Goal: Information Seeking & Learning: Learn about a topic

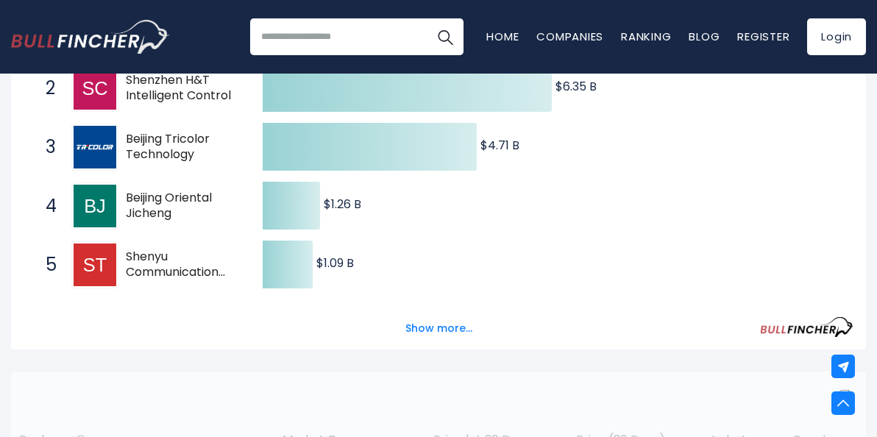
scroll to position [367, 0]
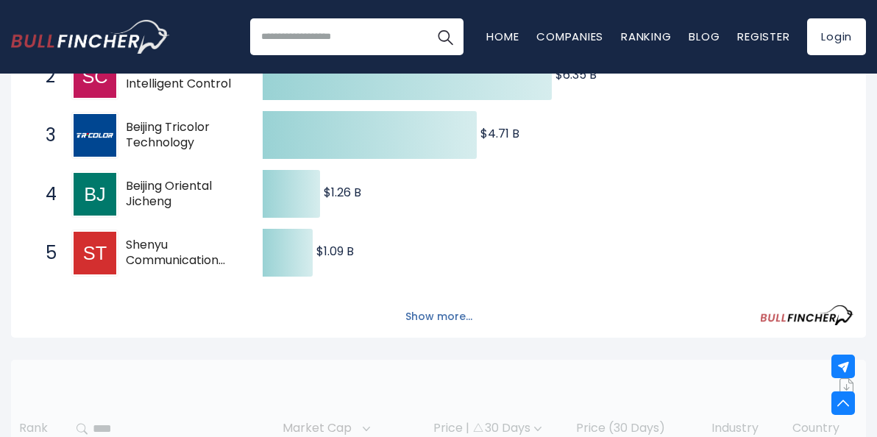
click at [425, 319] on button "Show more..." at bounding box center [439, 317] width 85 height 24
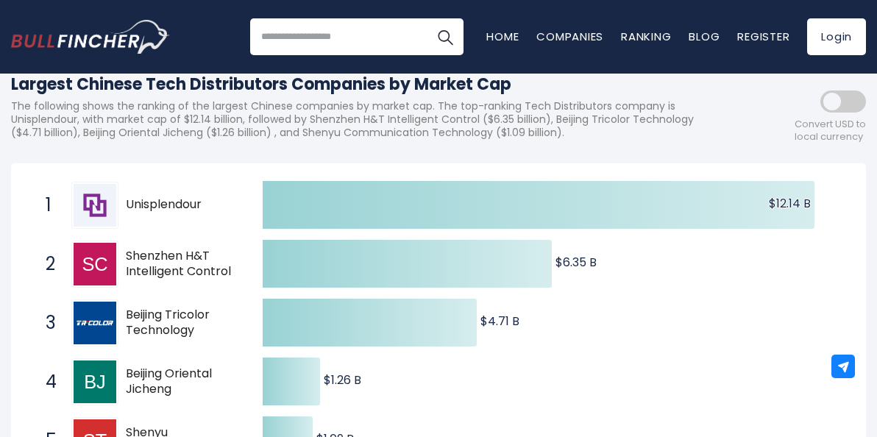
scroll to position [171, 0]
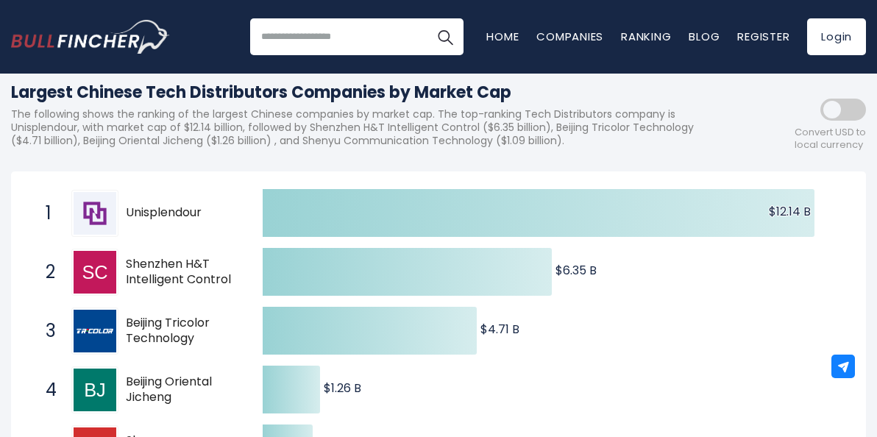
click at [155, 214] on span "Unisplendour" at bounding box center [181, 212] width 111 height 15
drag, startPoint x: 217, startPoint y: 213, endPoint x: 132, endPoint y: 214, distance: 85.4
click at [132, 214] on span "Unisplendour" at bounding box center [181, 212] width 111 height 15
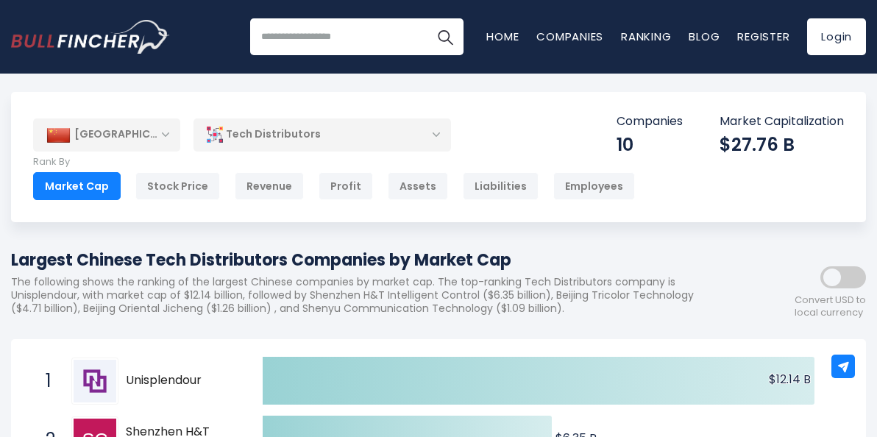
scroll to position [0, 0]
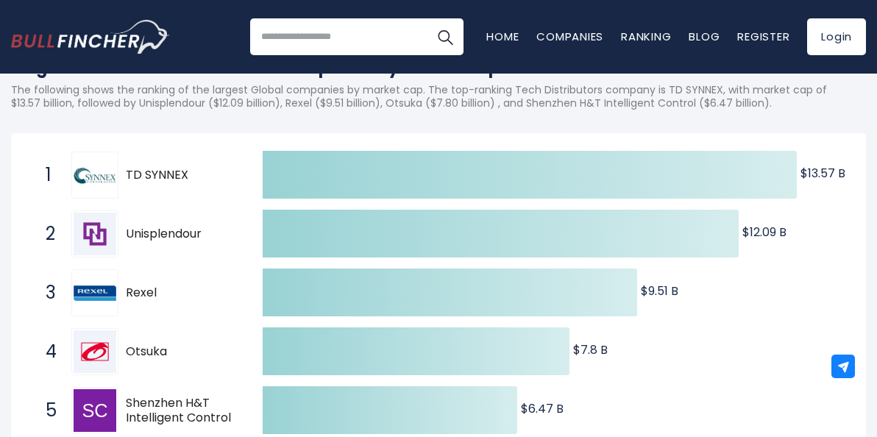
scroll to position [188, 0]
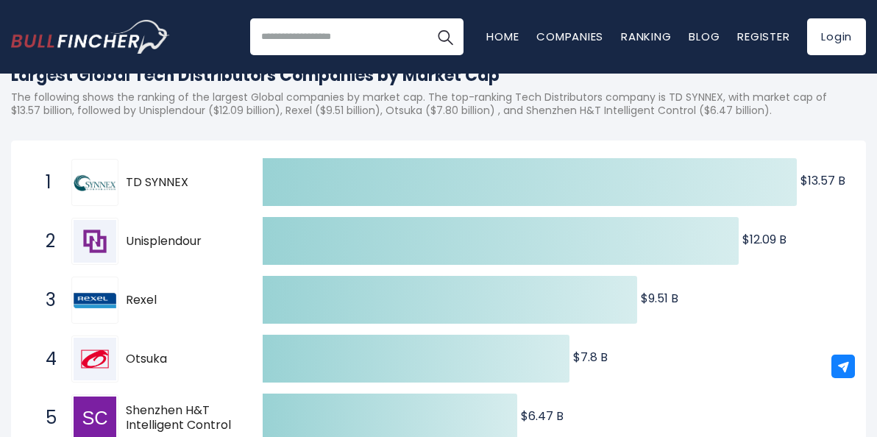
drag, startPoint x: 210, startPoint y: 243, endPoint x: 144, endPoint y: 244, distance: 66.2
click at [145, 244] on span "Unisplendour" at bounding box center [181, 241] width 111 height 15
drag, startPoint x: 128, startPoint y: 239, endPoint x: 184, endPoint y: 253, distance: 57.6
click at [173, 241] on span "Unisplendour" at bounding box center [181, 241] width 111 height 15
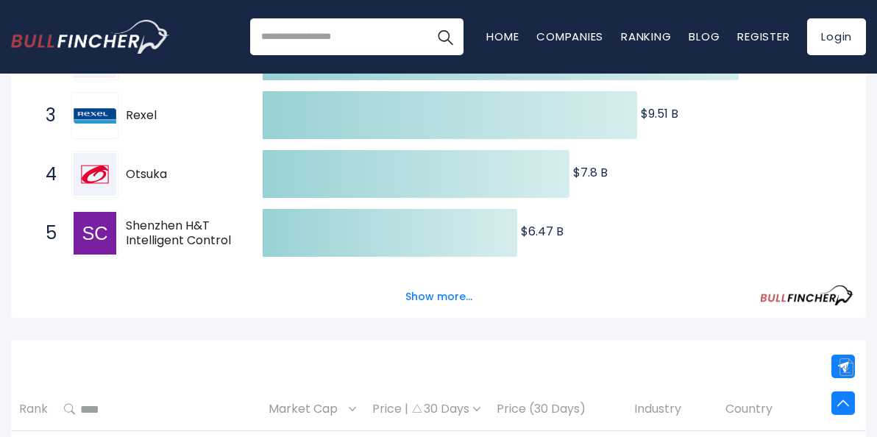
scroll to position [375, 0]
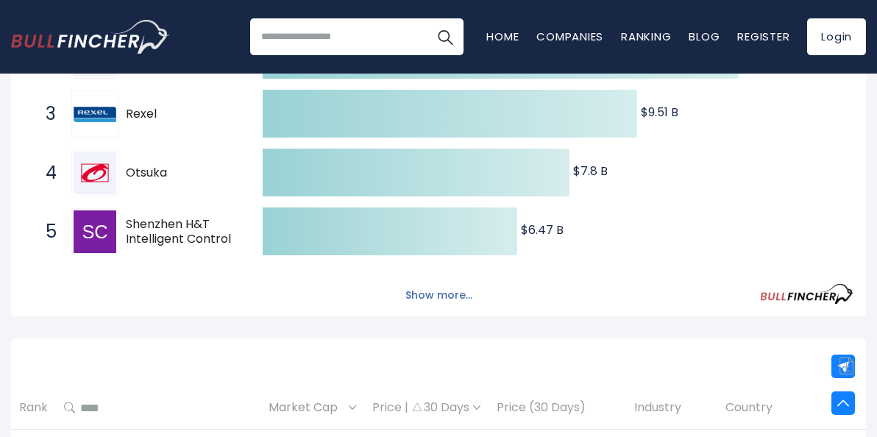
click at [430, 296] on button "Show more..." at bounding box center [439, 295] width 85 height 24
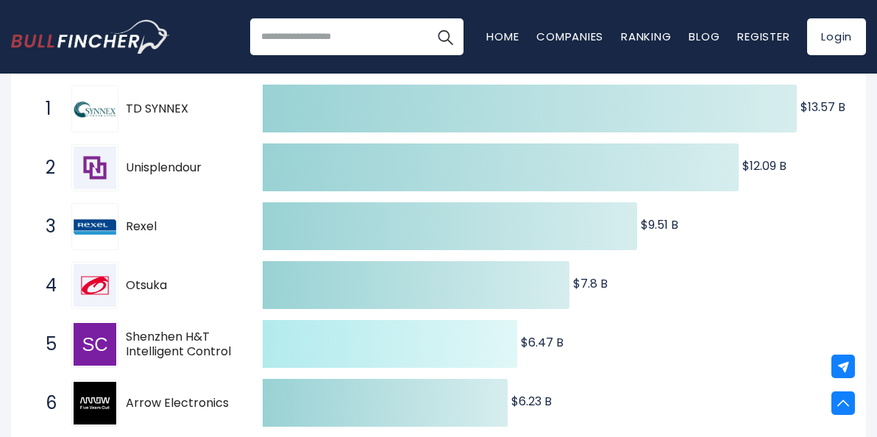
scroll to position [256, 0]
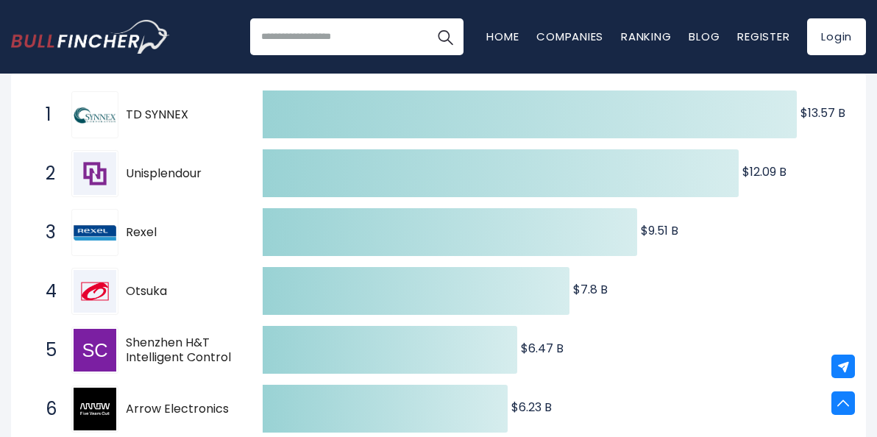
drag, startPoint x: 174, startPoint y: 235, endPoint x: 127, endPoint y: 235, distance: 47.8
click at [127, 235] on span "Rexel" at bounding box center [181, 232] width 111 height 15
